Goal: Find specific page/section: Find specific page/section

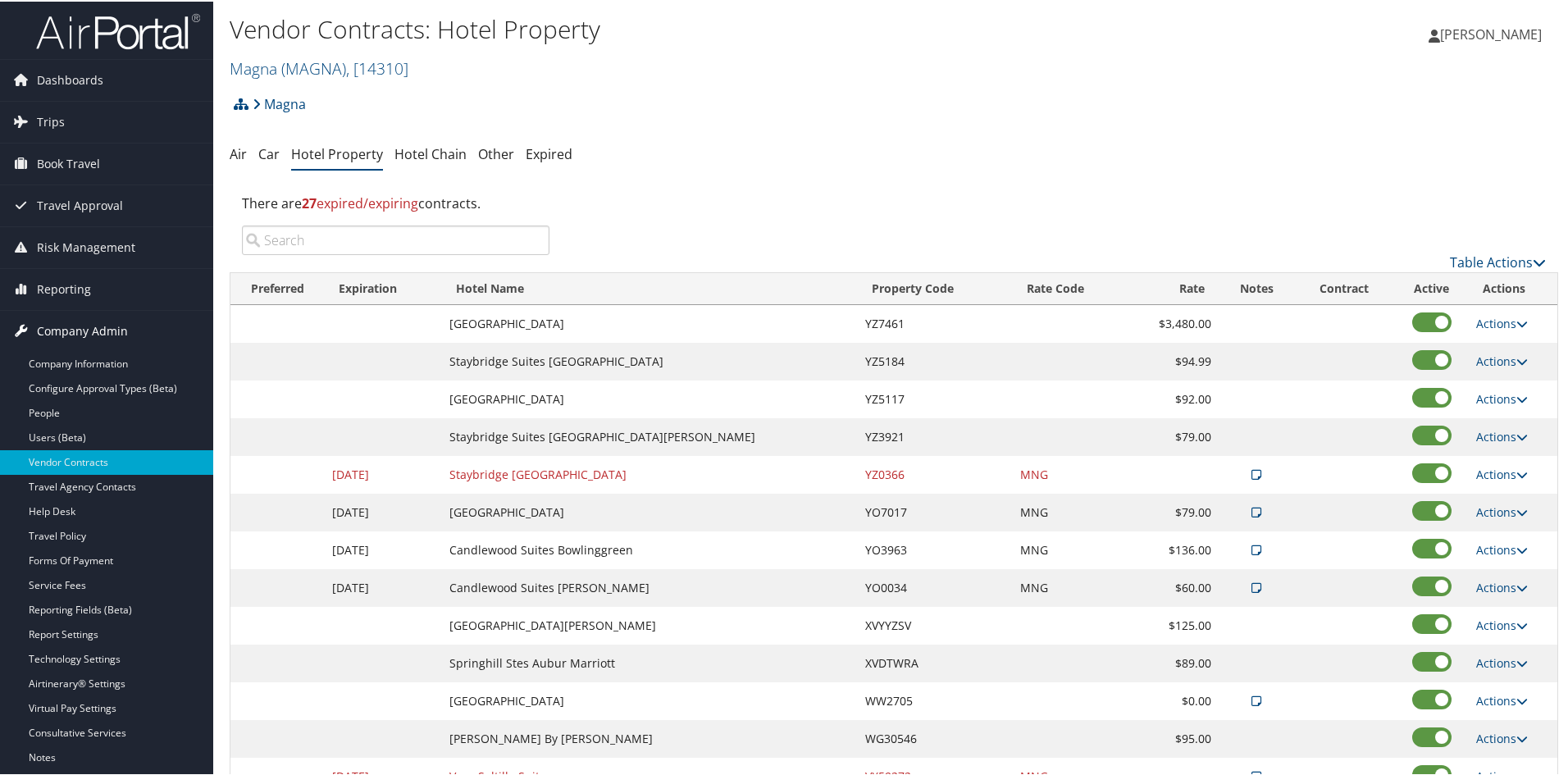
click at [62, 326] on span "Company Admin" at bounding box center [82, 329] width 91 height 41
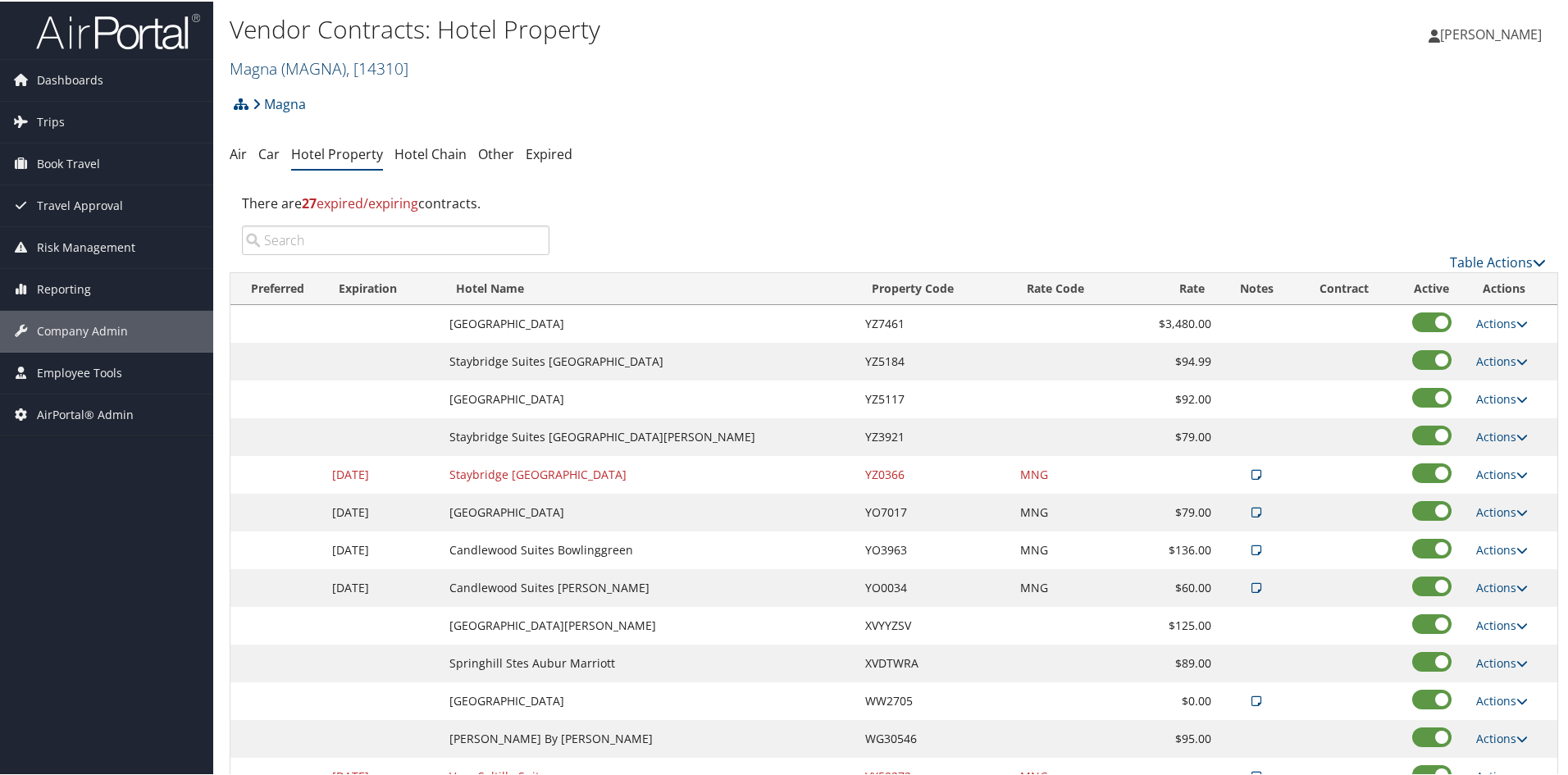
click at [311, 62] on span "( MAGNA )" at bounding box center [313, 67] width 65 height 22
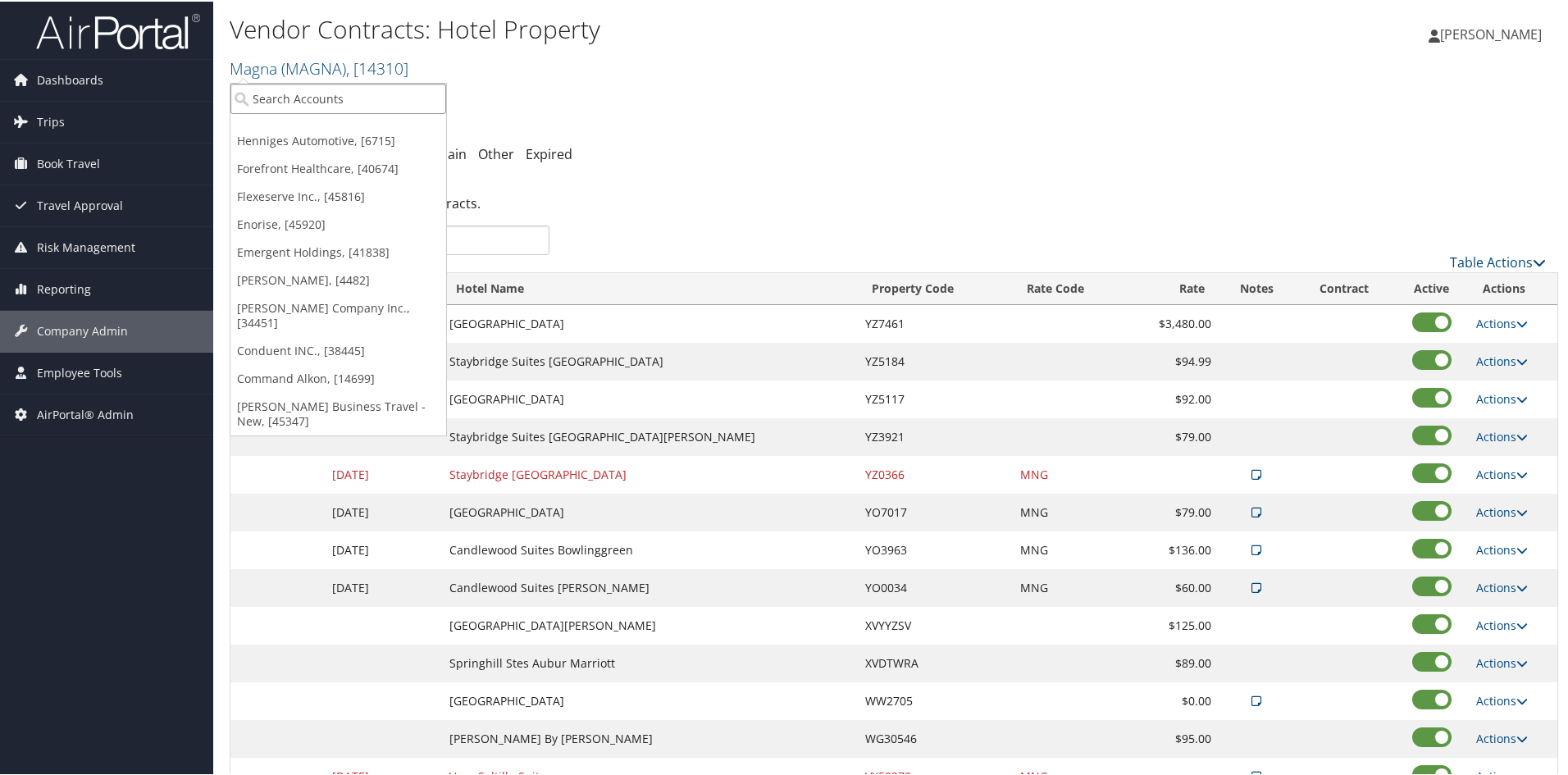
click at [282, 98] on input "search" at bounding box center [338, 97] width 216 height 30
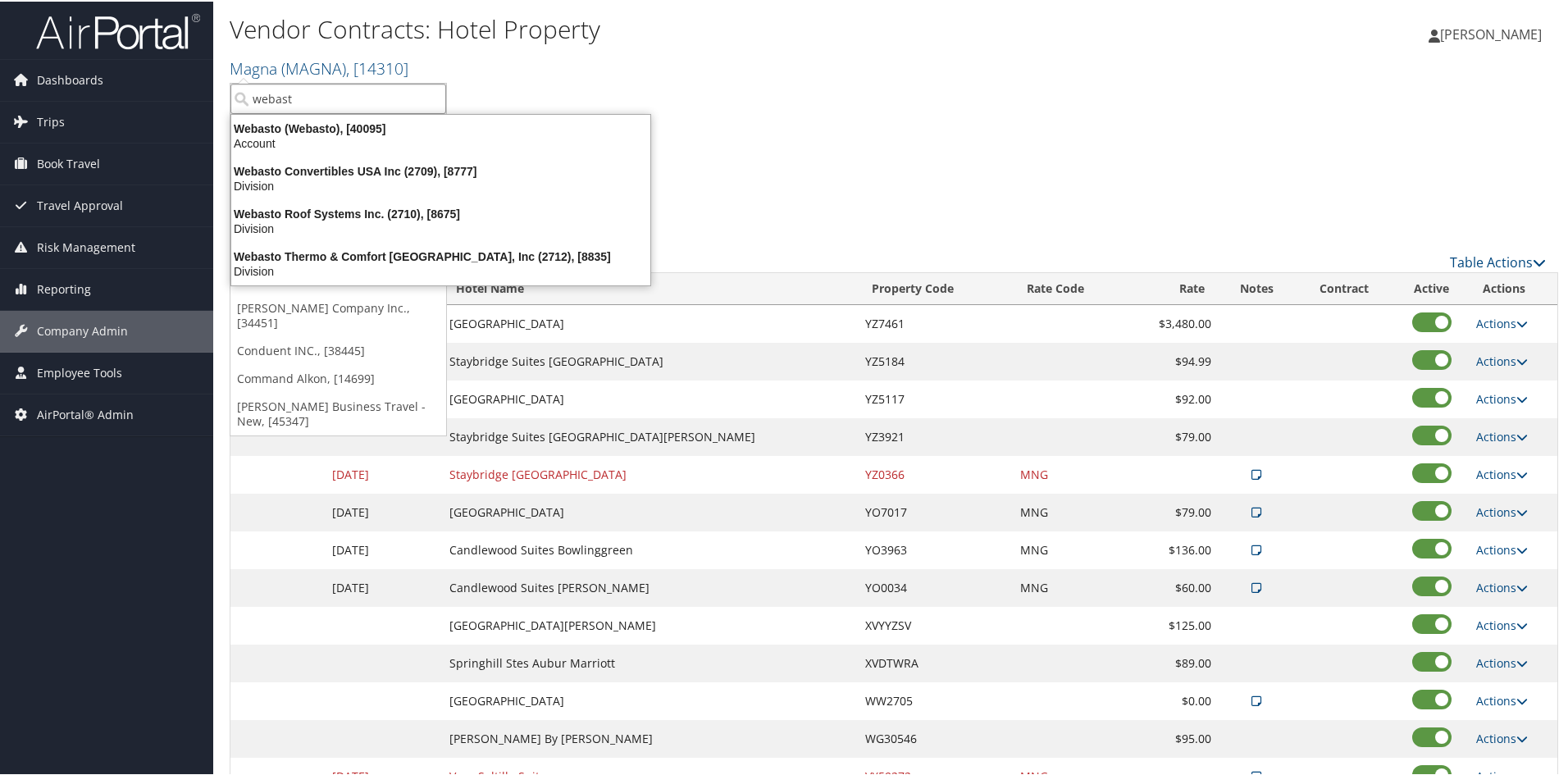
type input "webasto"
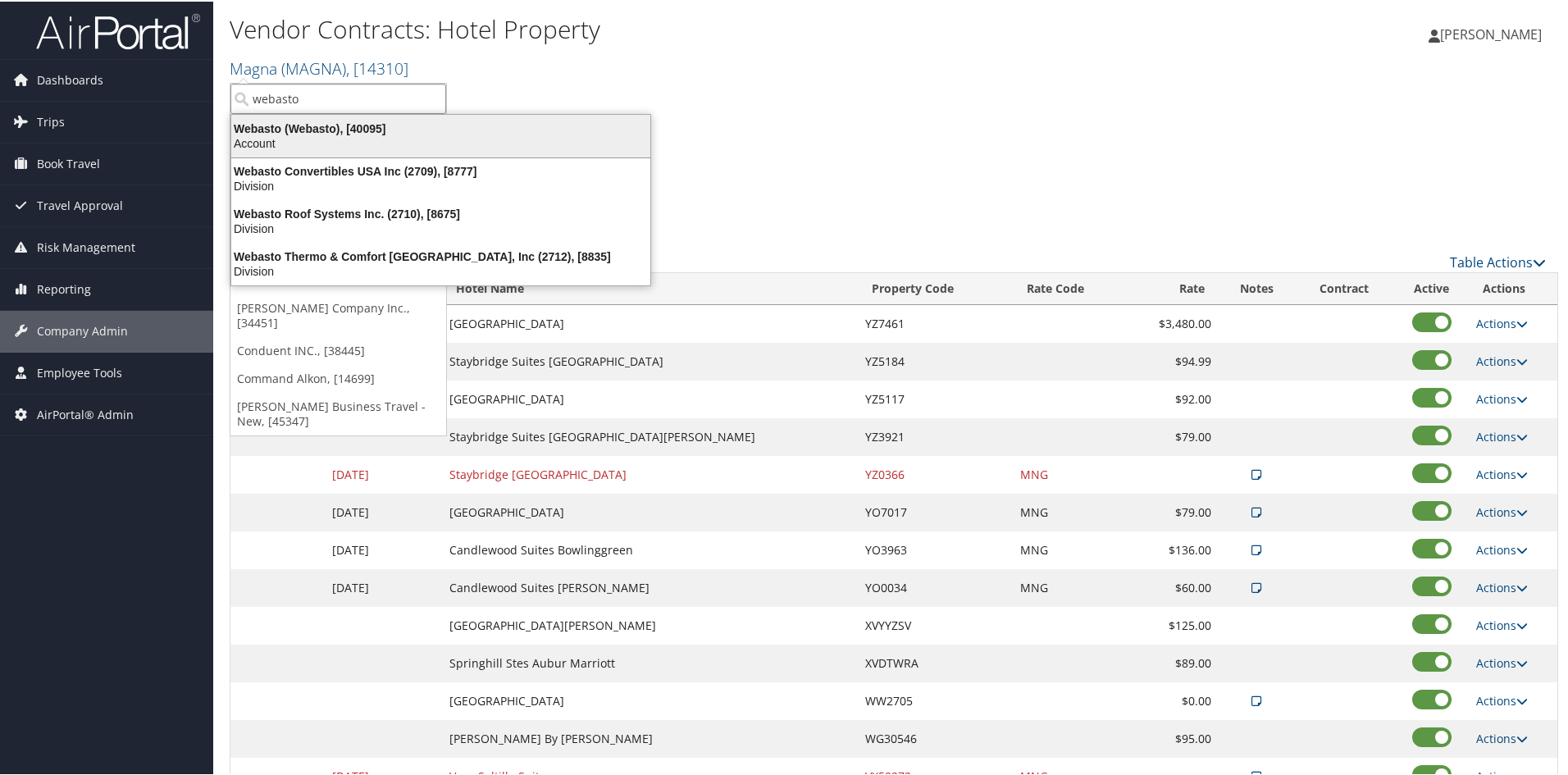
click at [299, 135] on div "Account" at bounding box center [440, 142] width 439 height 15
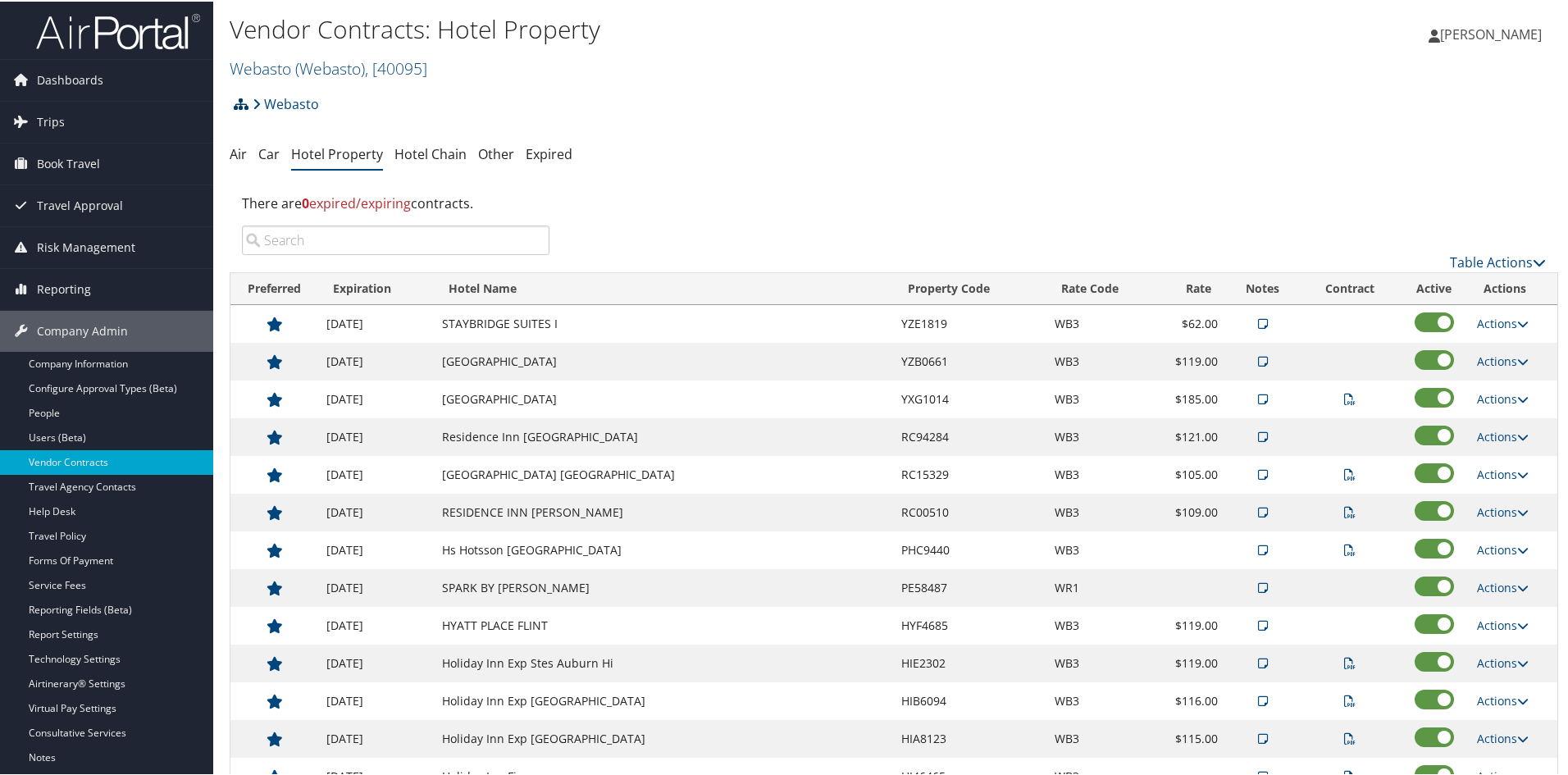
click at [241, 99] on icon at bounding box center [241, 102] width 15 height 13
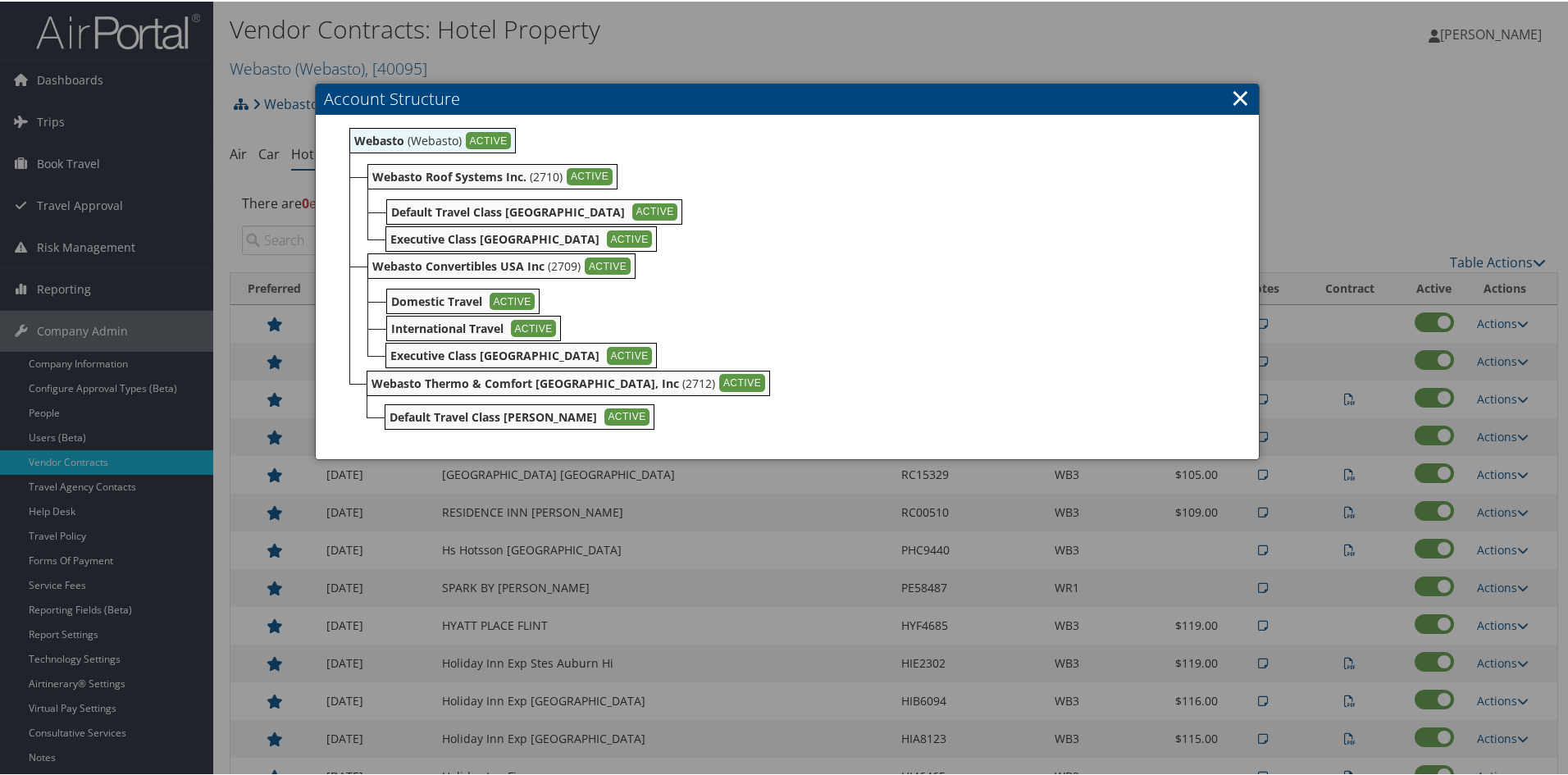
click at [1242, 95] on link "×" at bounding box center [1240, 96] width 19 height 33
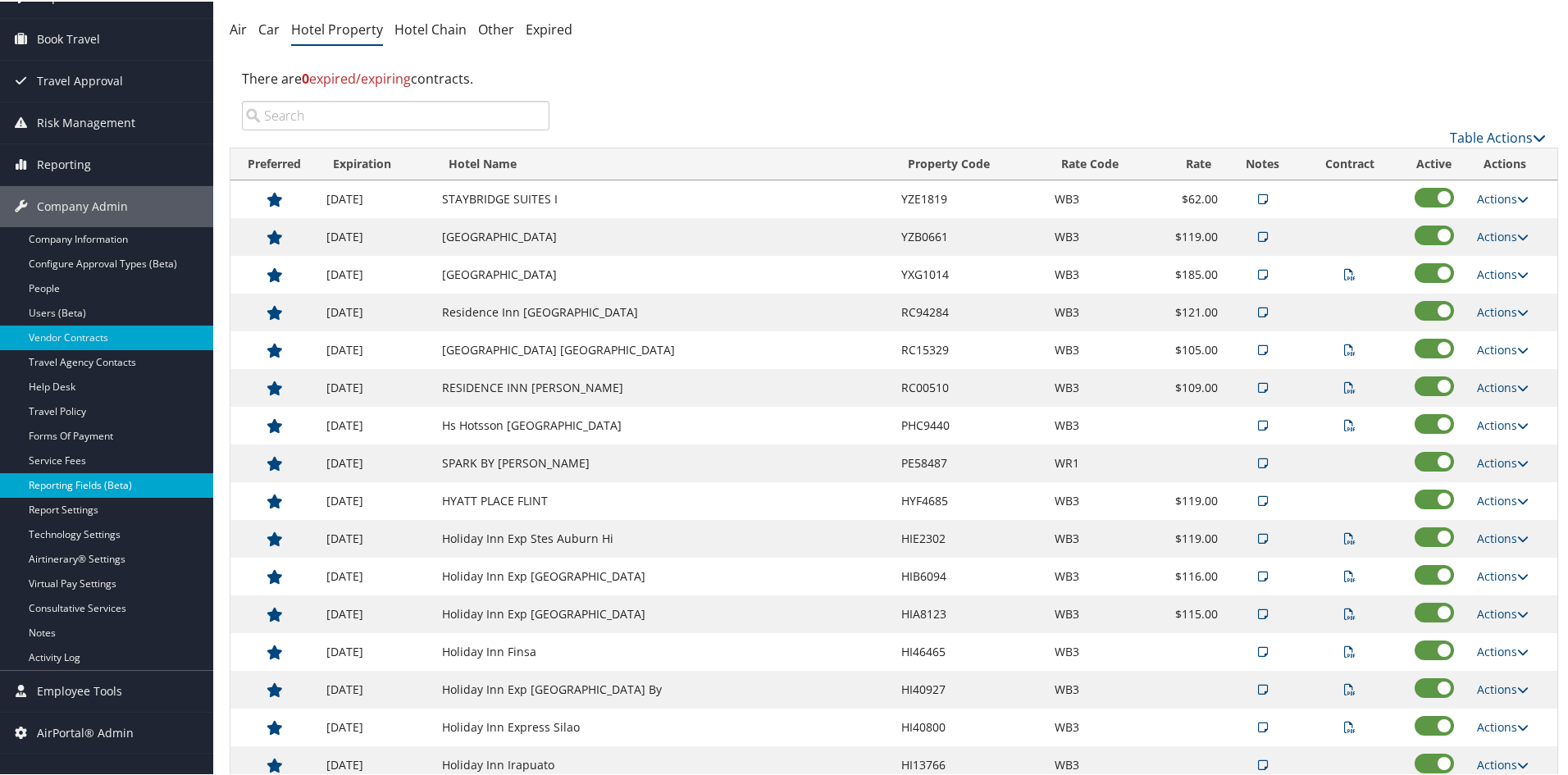
scroll to position [165, 0]
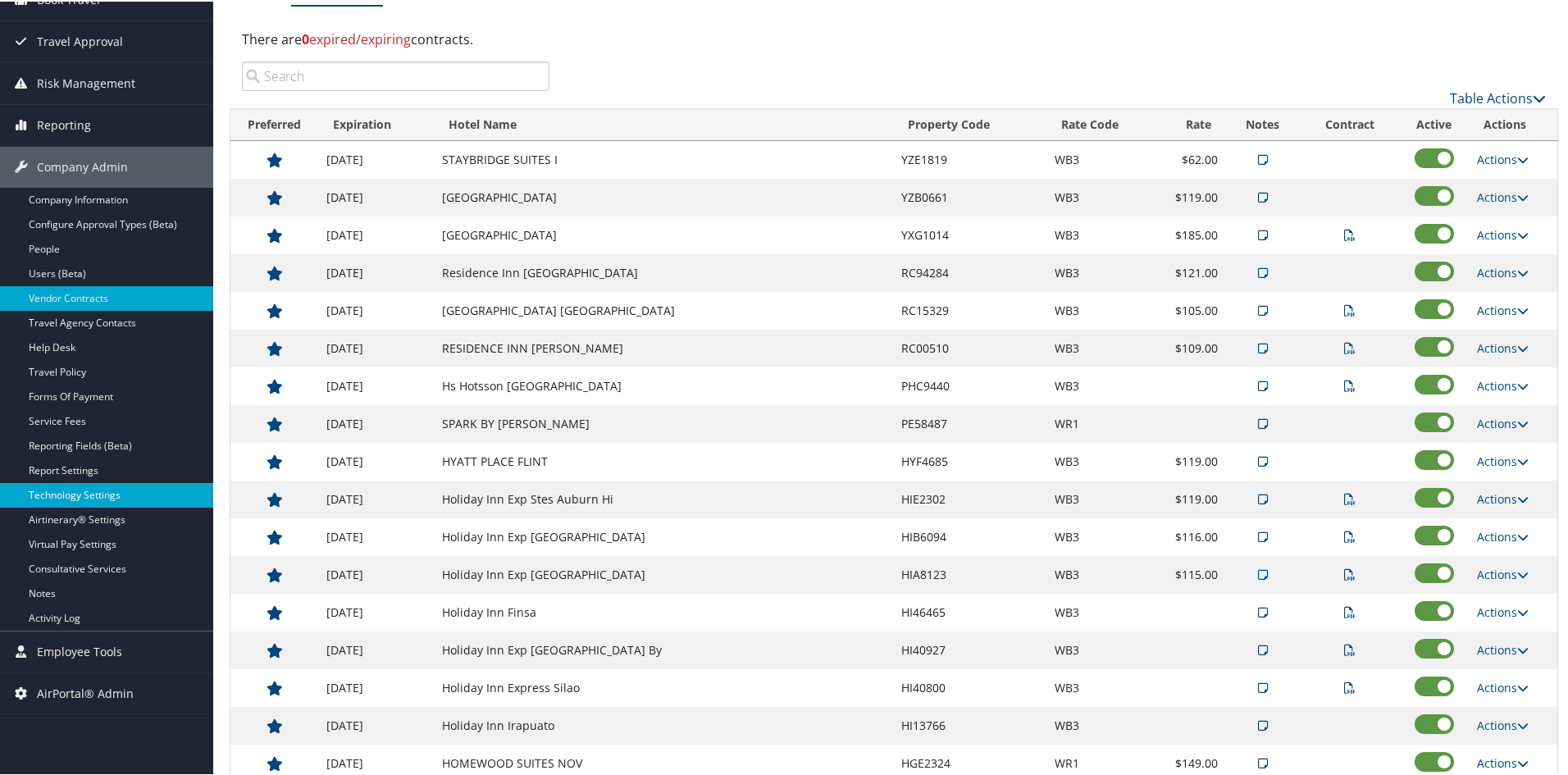
click at [70, 492] on link "Technology Settings" at bounding box center [106, 494] width 213 height 25
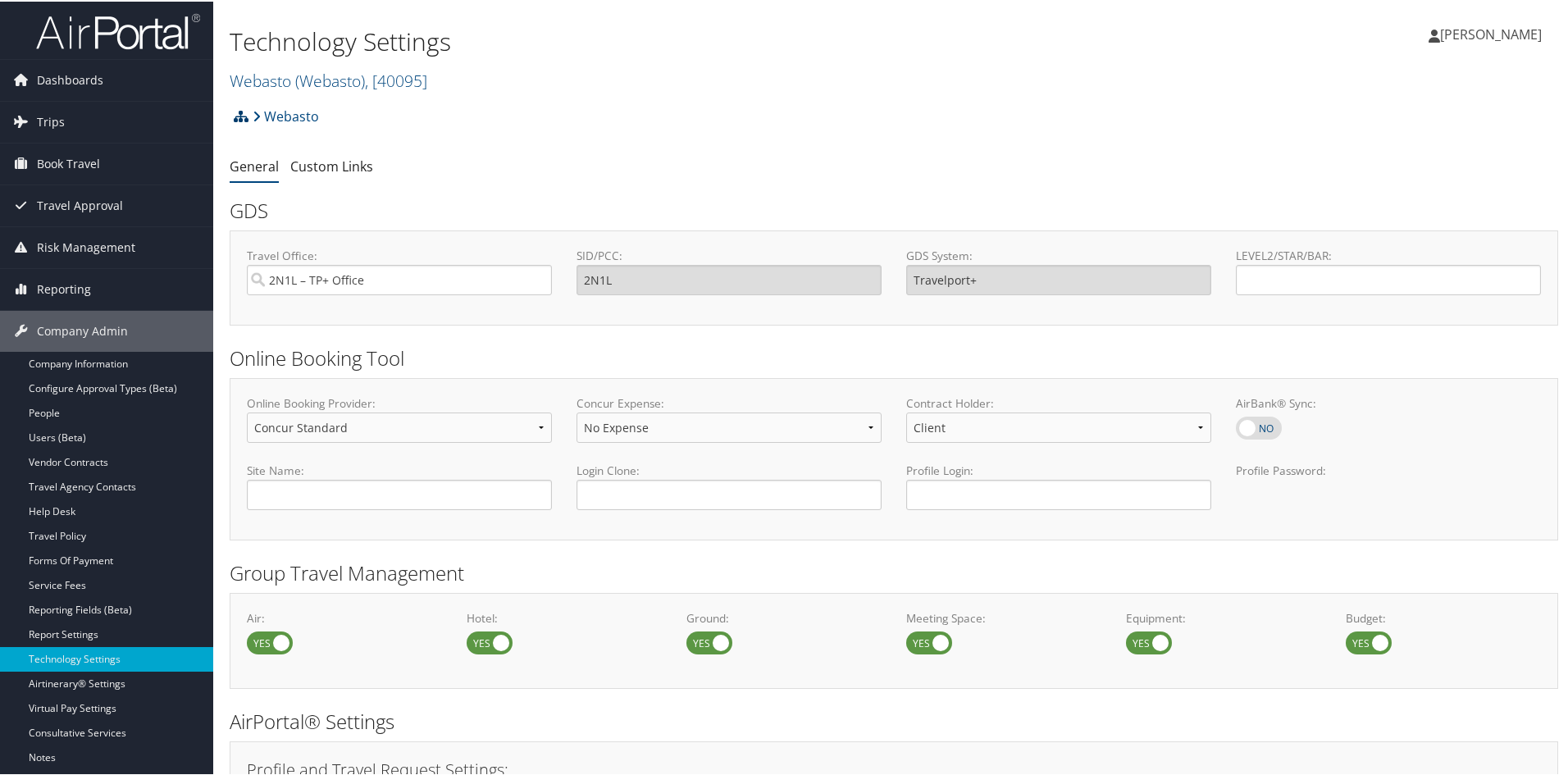
click at [242, 113] on icon at bounding box center [241, 114] width 15 height 13
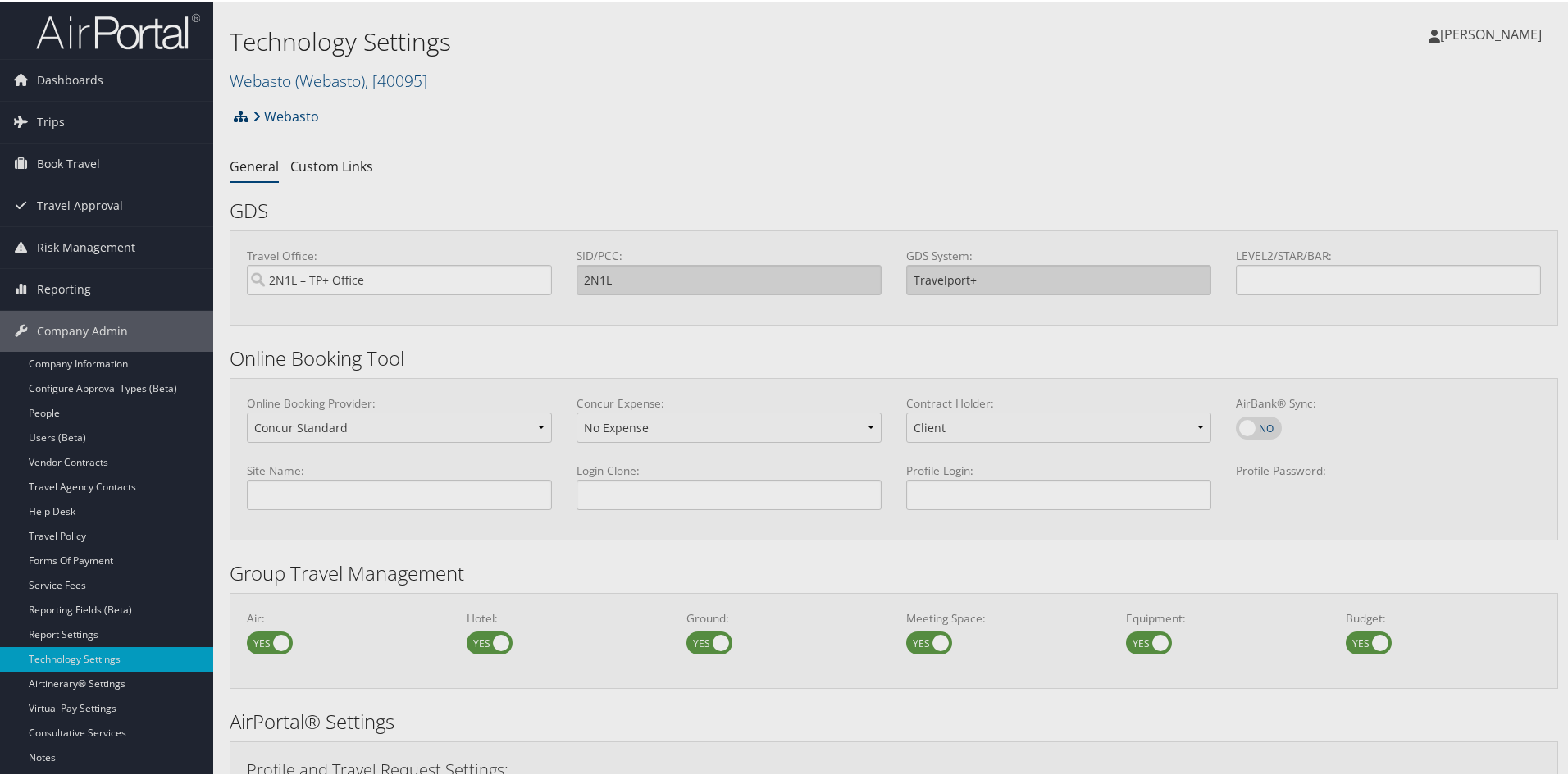
click at [242, 113] on div at bounding box center [787, 388] width 1574 height 775
